Goal: Check status: Check status

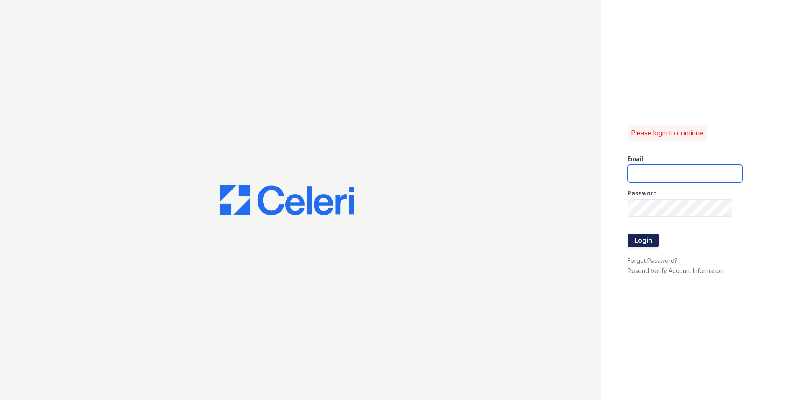
type input "[EMAIL_ADDRESS][DOMAIN_NAME]"
click at [654, 241] on button "Login" at bounding box center [643, 239] width 31 height 13
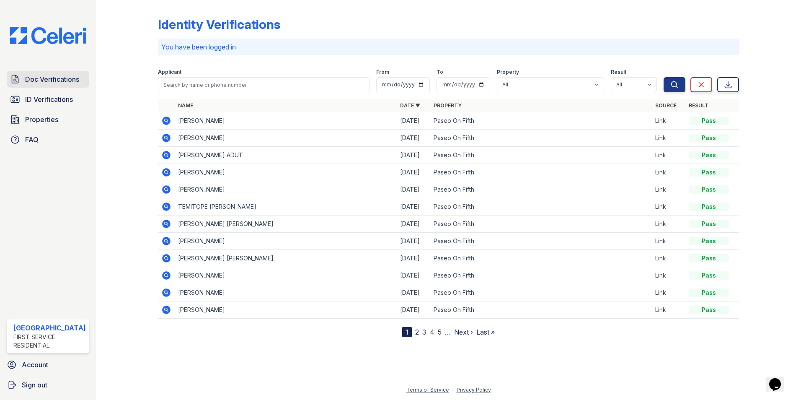
click at [44, 79] on span "Doc Verifications" at bounding box center [52, 79] width 54 height 10
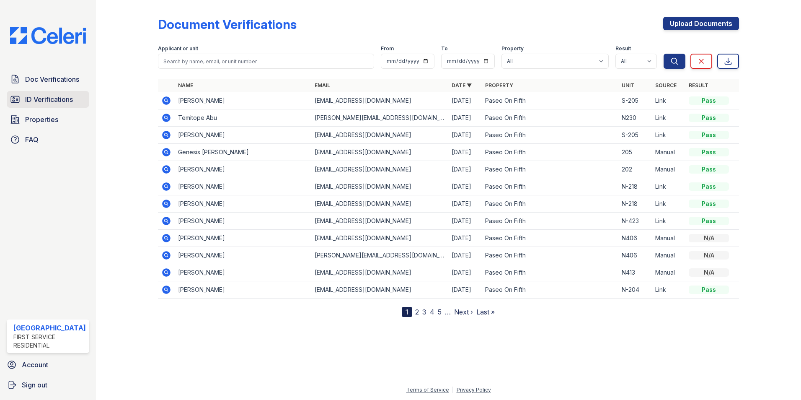
click at [26, 97] on span "ID Verifications" at bounding box center [49, 99] width 48 height 10
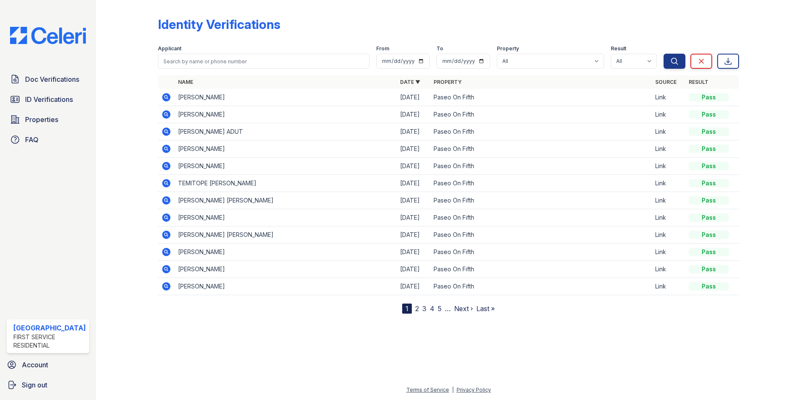
click at [163, 99] on icon at bounding box center [166, 97] width 8 height 8
